Goal: Navigation & Orientation: Find specific page/section

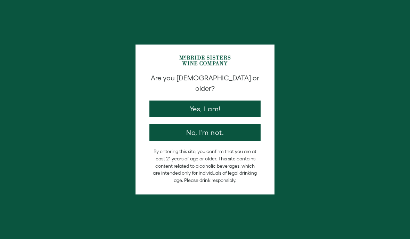
click at [232, 101] on button "Yes, I am!" at bounding box center [204, 108] width 111 height 17
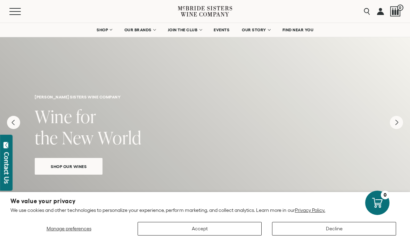
click at [145, 32] on link "OUR BRANDS" at bounding box center [140, 30] width 40 height 14
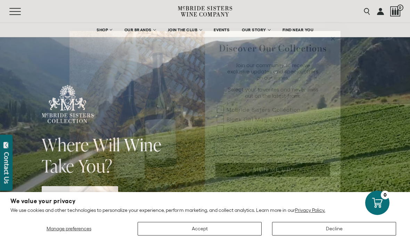
click at [337, 60] on form "Discover Our Collections Join our community to receive exclusive updates and sp…" at bounding box center [204, 119] width 271 height 177
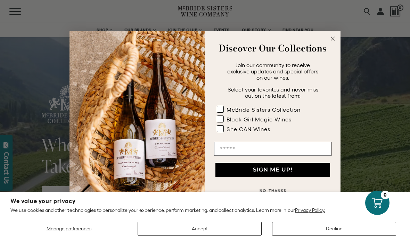
click at [332, 39] on icon "Close dialog" at bounding box center [332, 38] width 3 height 3
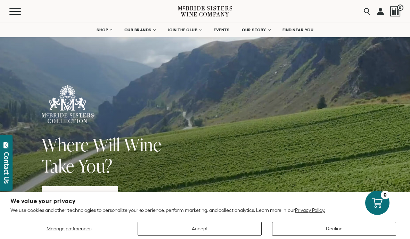
click at [221, 36] on link "EVENTS" at bounding box center [221, 30] width 25 height 14
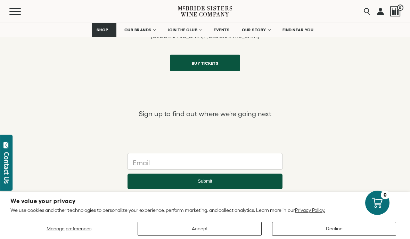
scroll to position [784, 0]
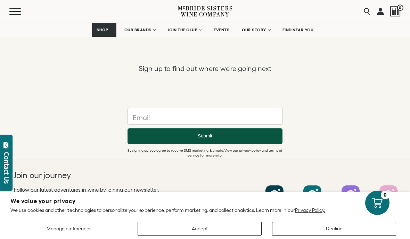
click at [377, 215] on div "She Can Wines" at bounding box center [388, 210] width 36 height 8
